Goal: Task Accomplishment & Management: Manage account settings

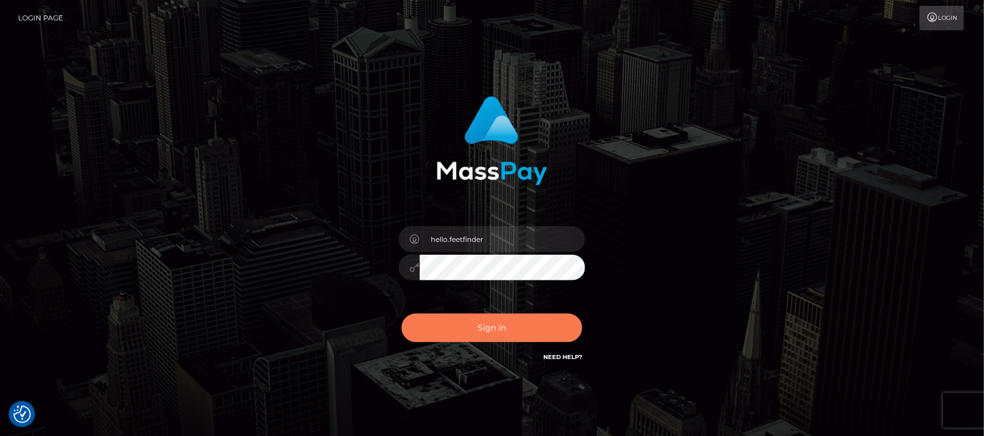
click at [482, 325] on button "Sign in" at bounding box center [492, 328] width 181 height 29
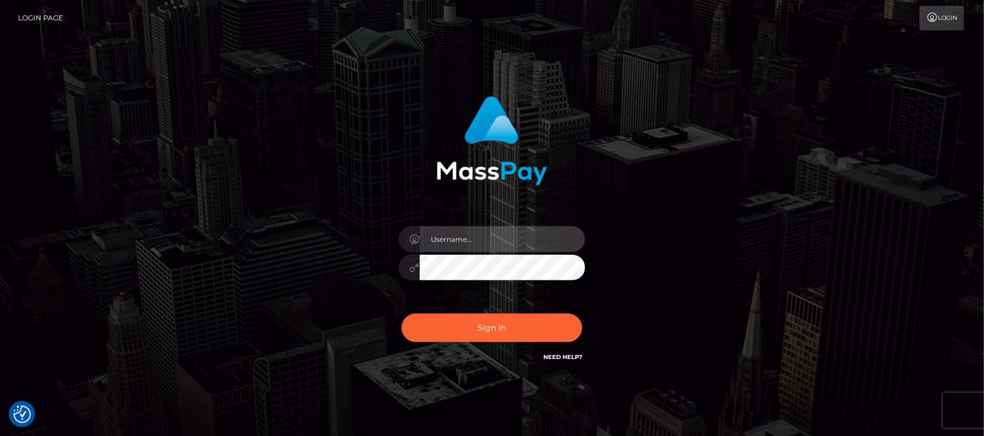
type input "hello.feetfinder"
drag, startPoint x: 522, startPoint y: 240, endPoint x: 534, endPoint y: 247, distance: 14.1
click at [522, 240] on input "hello.feetfinder" at bounding box center [503, 239] width 166 height 26
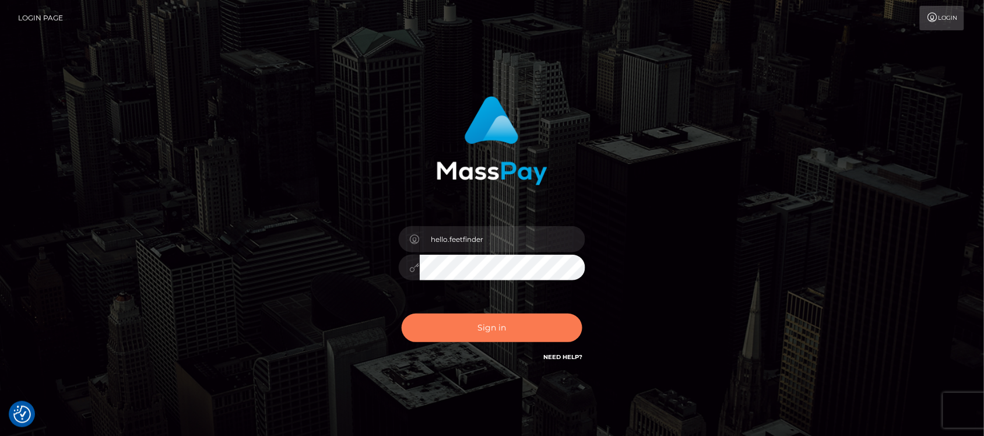
click at [493, 326] on button "Sign in" at bounding box center [492, 328] width 181 height 29
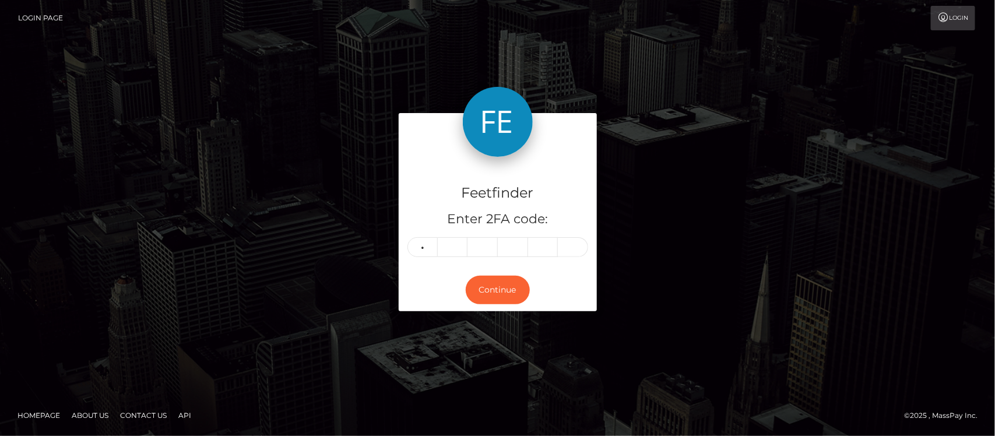
type input "7"
type input "5"
type input "7"
type input "1"
type input "8"
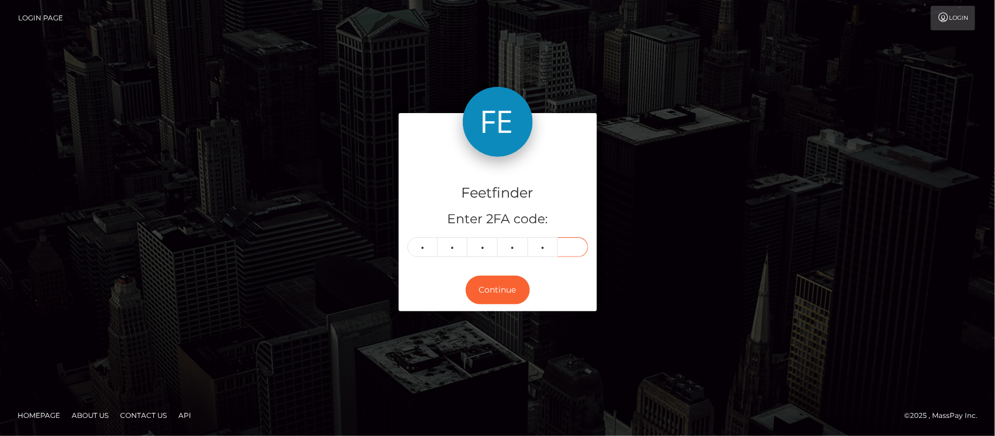
type input "8"
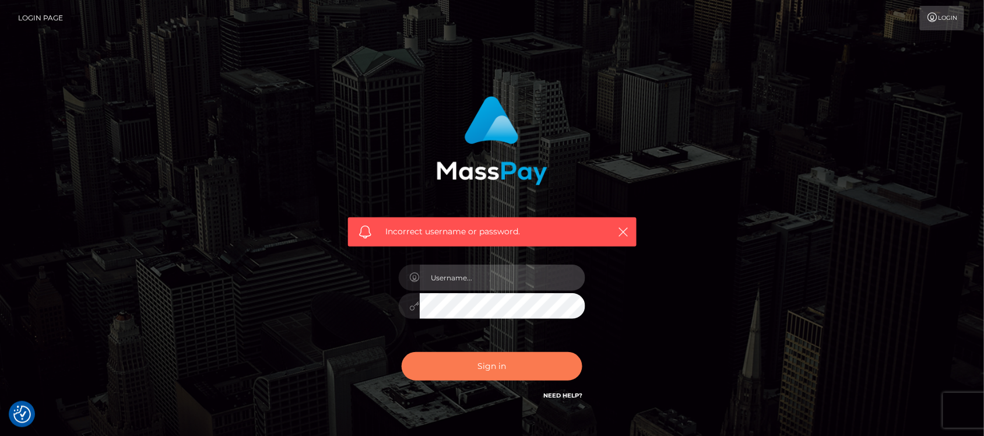
type input "hello.feetfinder"
click at [532, 374] on button "Sign in" at bounding box center [492, 366] width 181 height 29
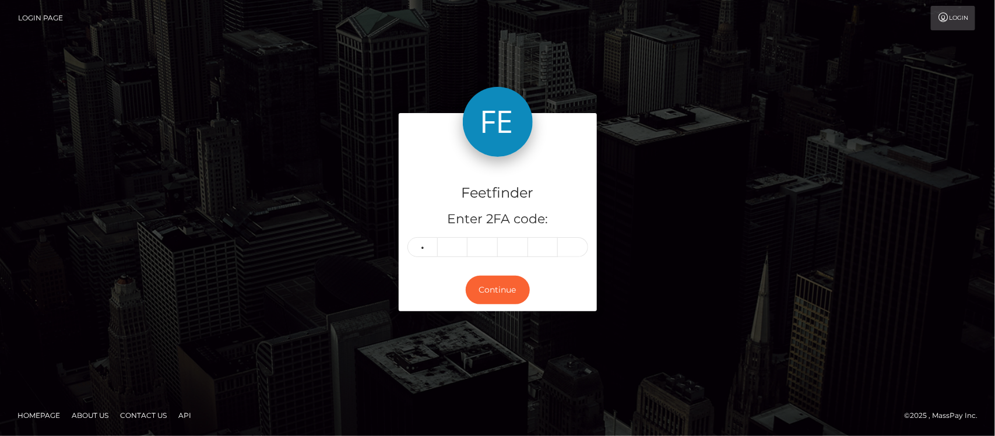
type input "2"
type input "8"
type input "2"
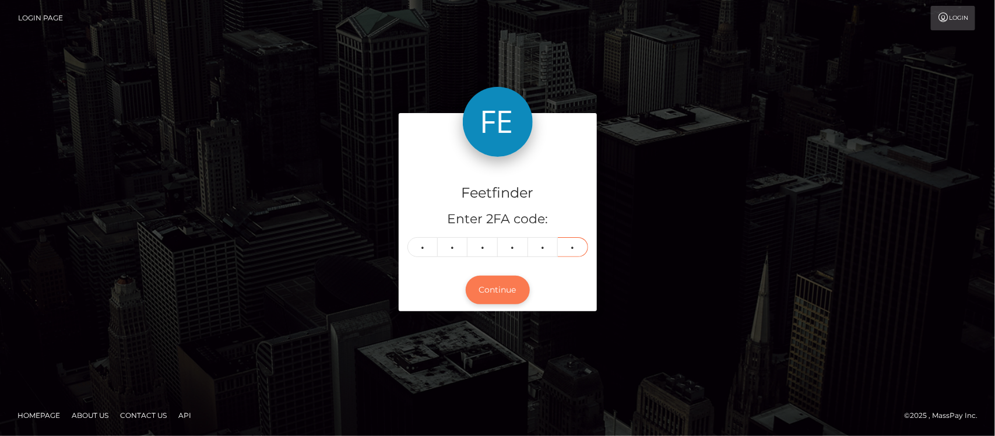
type input "9"
click at [504, 287] on button "Continue" at bounding box center [498, 290] width 64 height 29
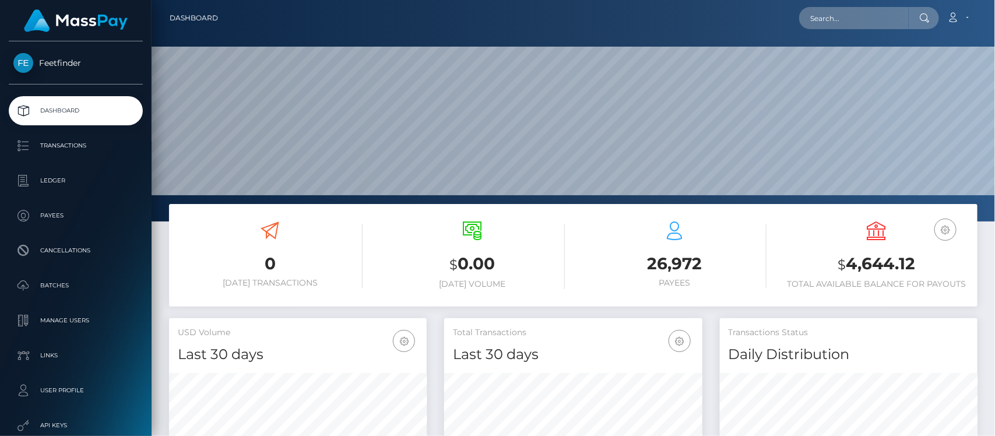
scroll to position [206, 258]
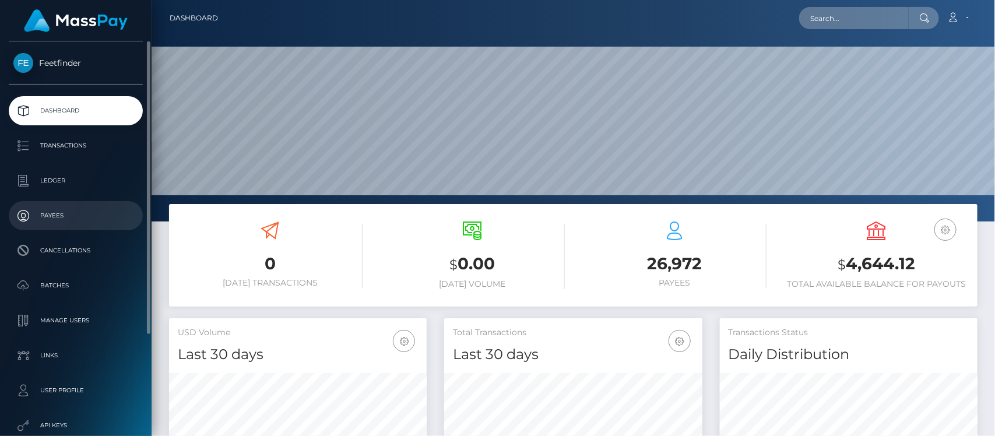
click at [50, 212] on p "Payees" at bounding box center [75, 215] width 125 height 17
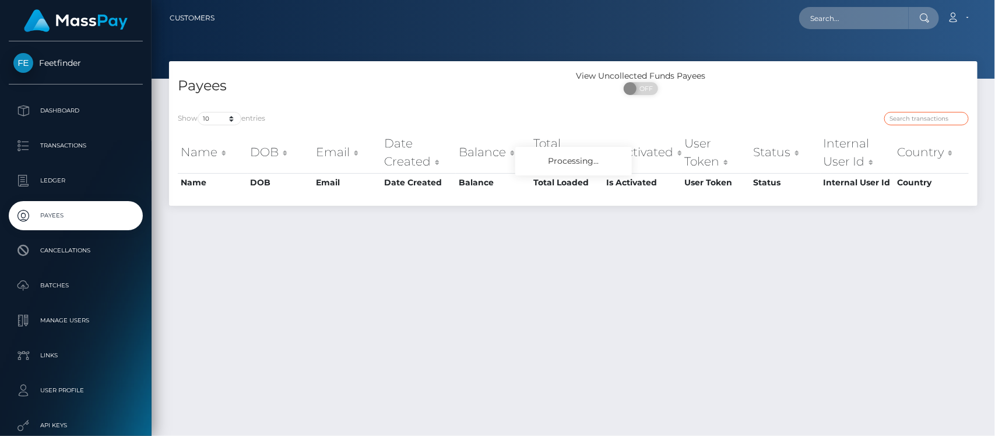
click at [928, 121] on input "search" at bounding box center [926, 118] width 85 height 13
paste input "16214707-838c-11f0-8023-0266f44cc279"
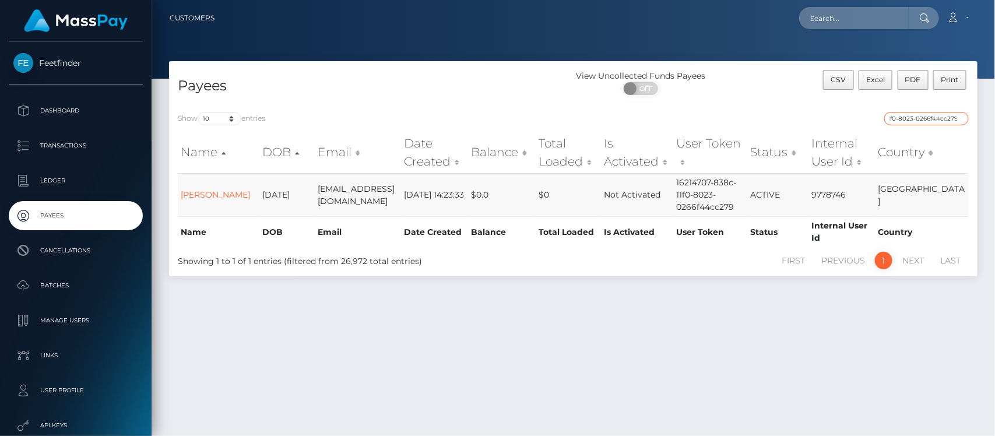
type input "16214707-838c-11f0-8023-0266f44cc279"
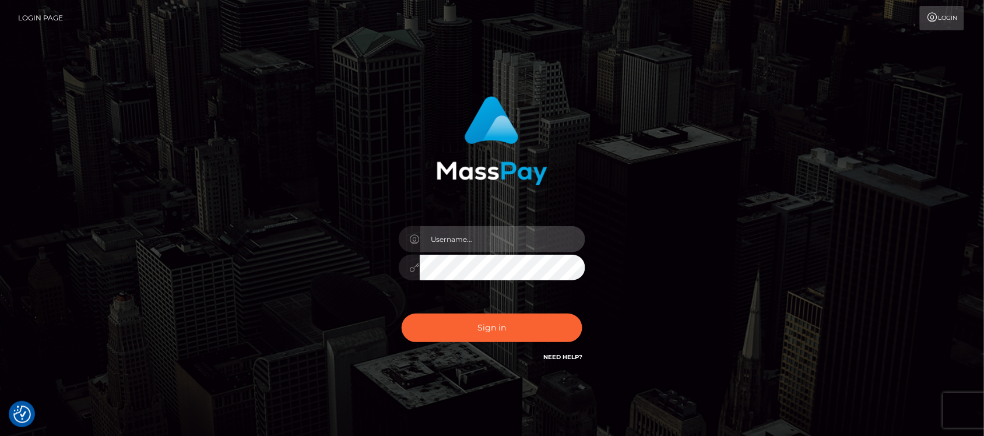
type input "hello.feetfinder"
click at [526, 245] on input "hello.feetfinder" at bounding box center [503, 239] width 166 height 26
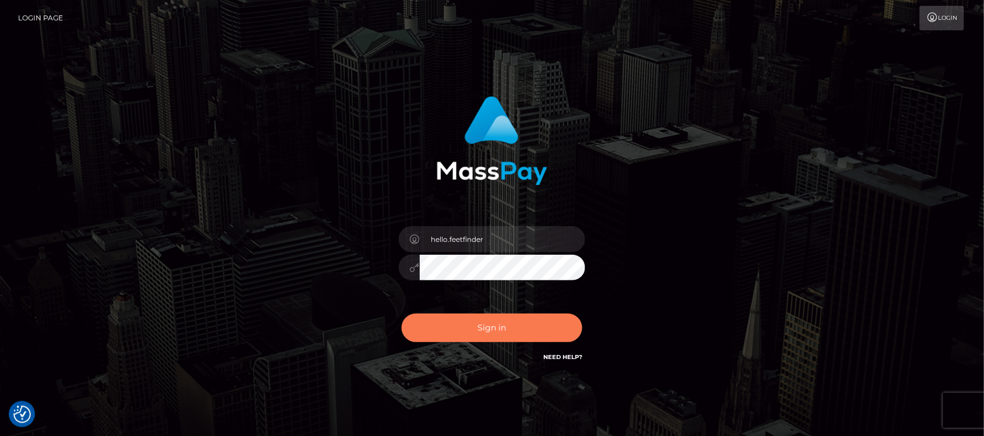
click at [472, 336] on button "Sign in" at bounding box center [492, 328] width 181 height 29
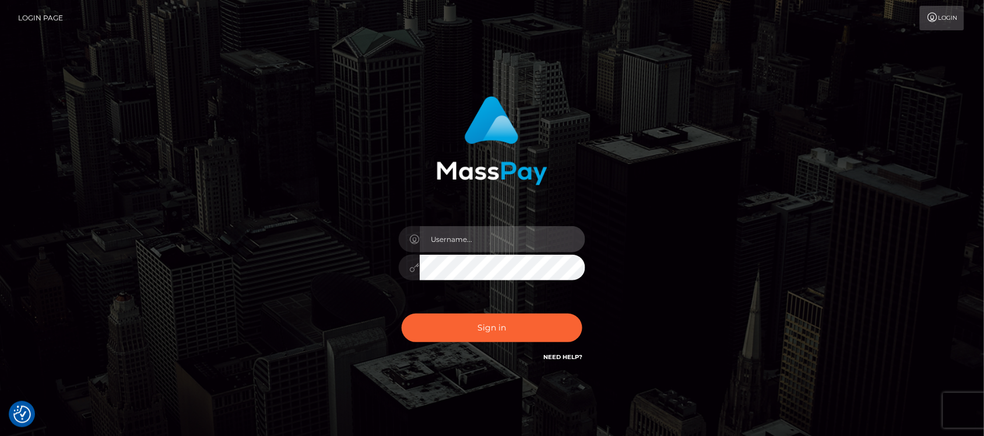
type input "hello.feetfinder"
click at [503, 237] on input "hello.feetfinder" at bounding box center [503, 239] width 166 height 26
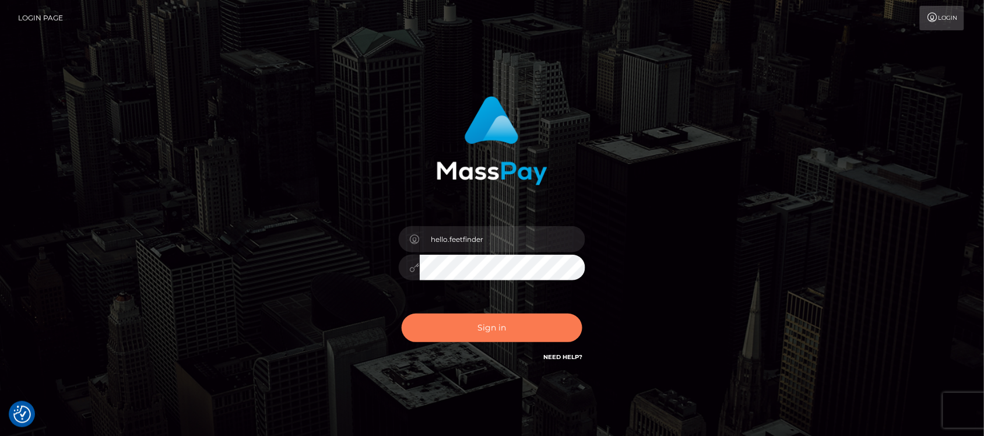
click at [473, 319] on button "Sign in" at bounding box center [492, 328] width 181 height 29
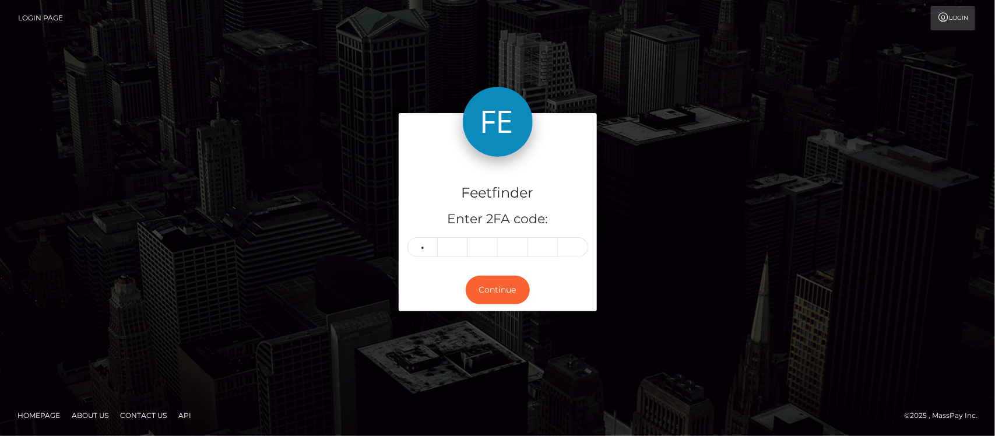
type input "7"
type input "3"
type input "8"
type input "6"
type input "9"
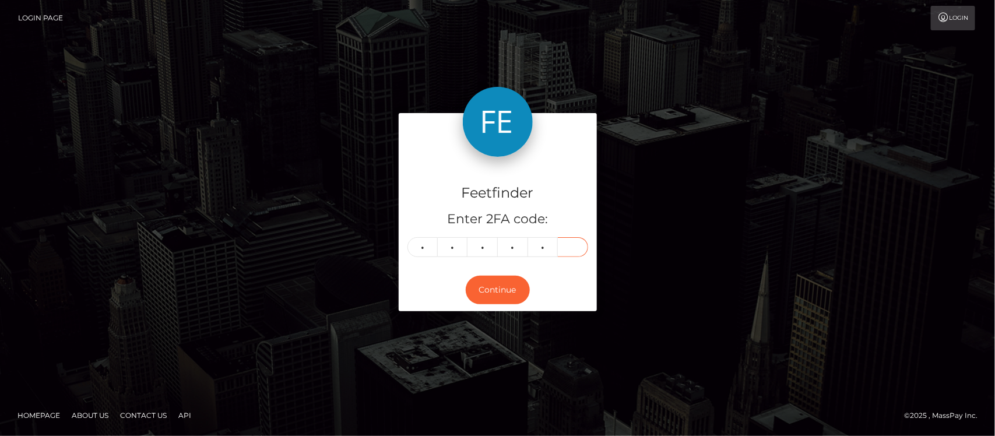
type input "8"
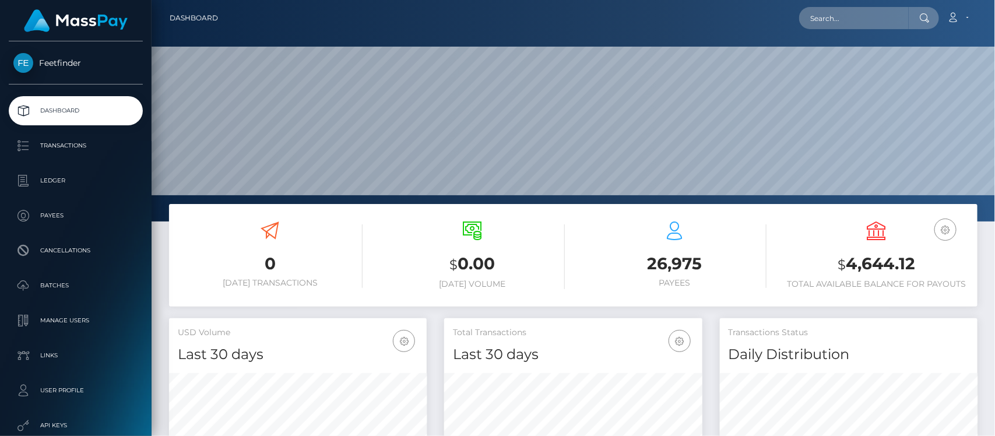
scroll to position [206, 258]
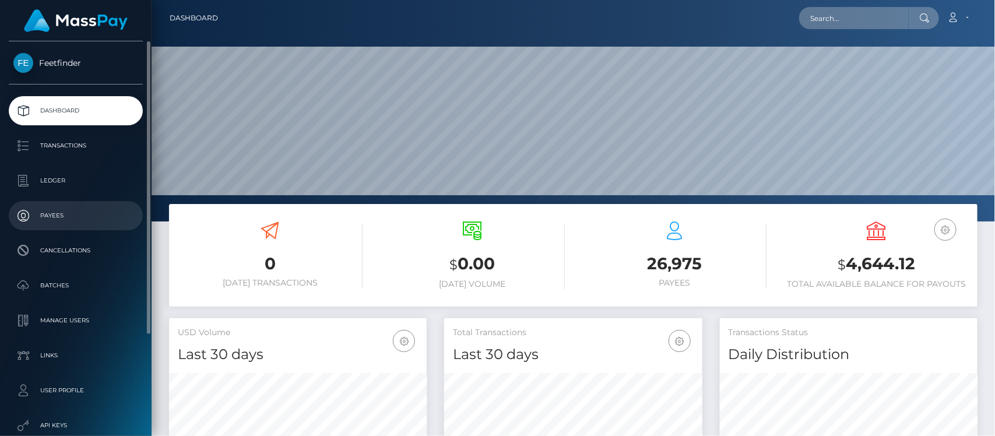
click at [76, 219] on p "Payees" at bounding box center [75, 215] width 125 height 17
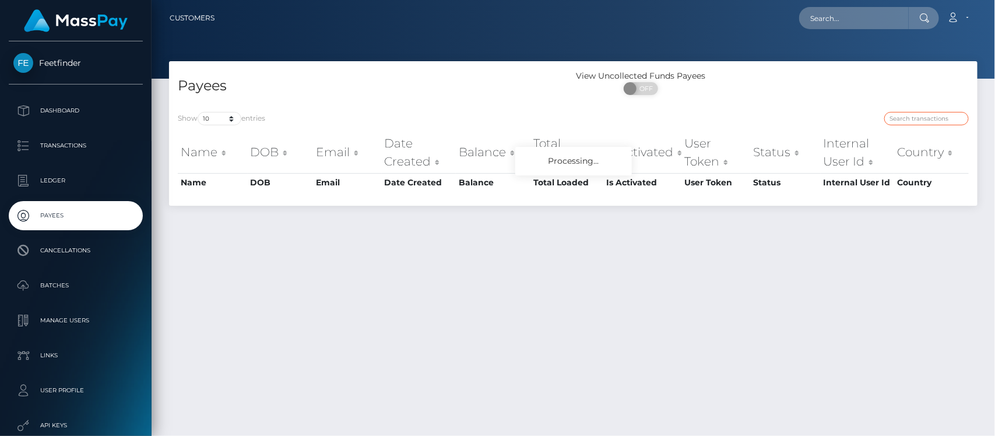
click at [922, 120] on input "search" at bounding box center [926, 118] width 85 height 13
paste input "034ebf86-7abb-11f0-8023-0266f44cc279"
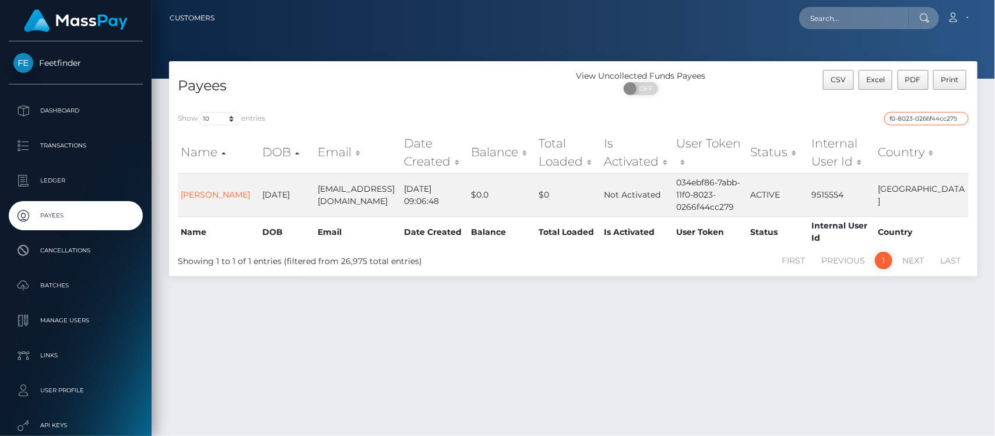
type input "034ebf86-7abb-11f0-8023-0266f44cc279"
